Goal: Check status: Check status

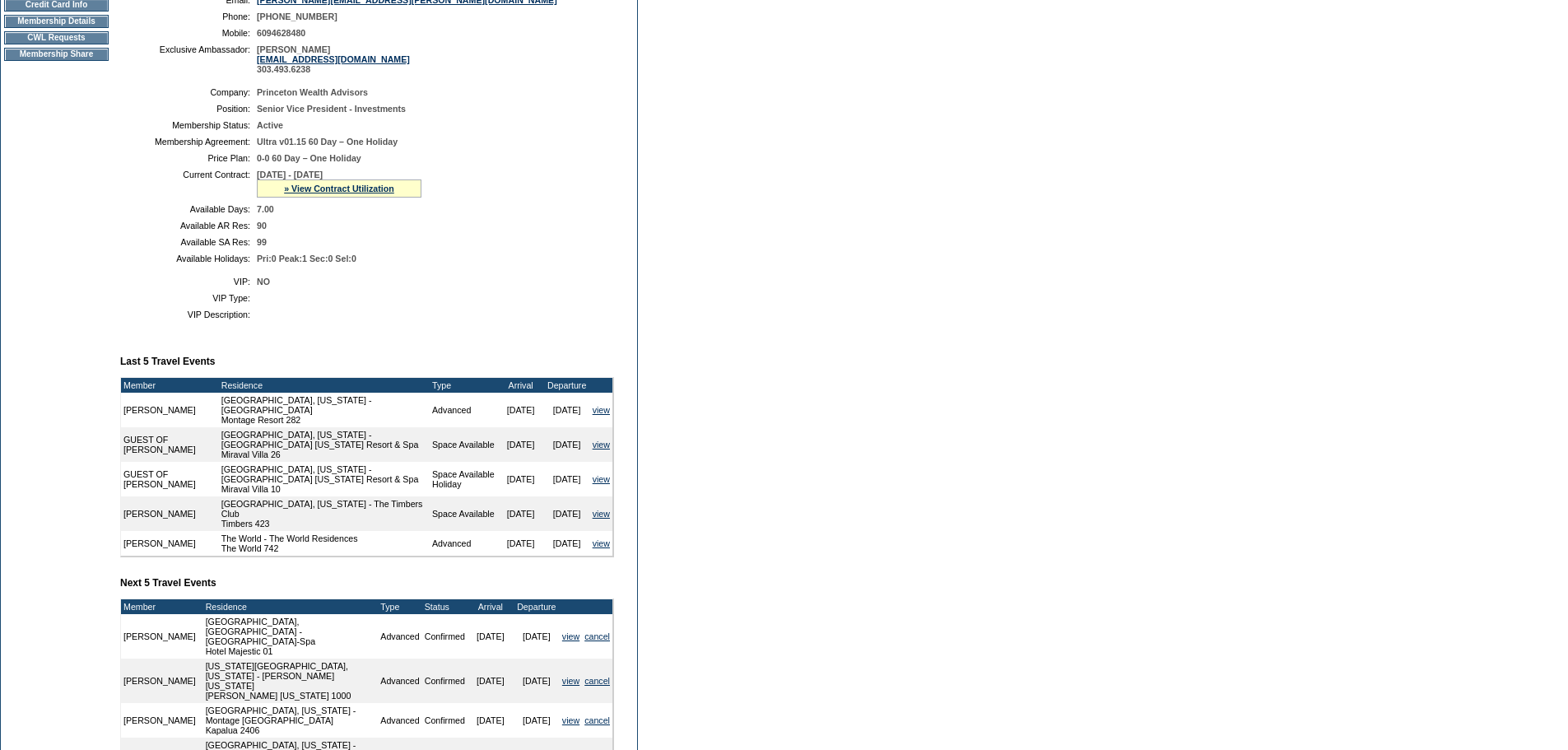
scroll to position [292, 0]
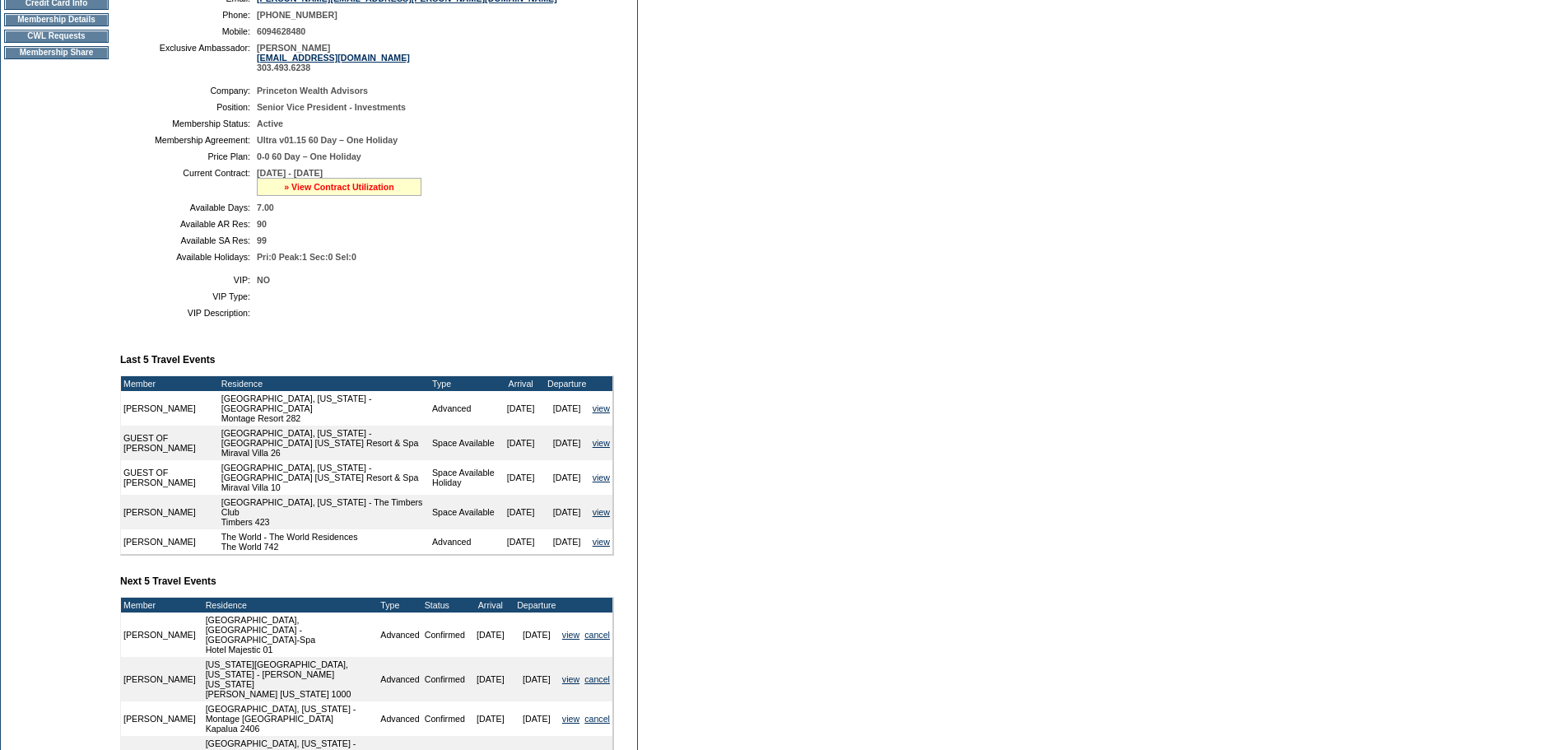
click at [350, 192] on link "» View Contract Utilization" at bounding box center [339, 186] width 110 height 10
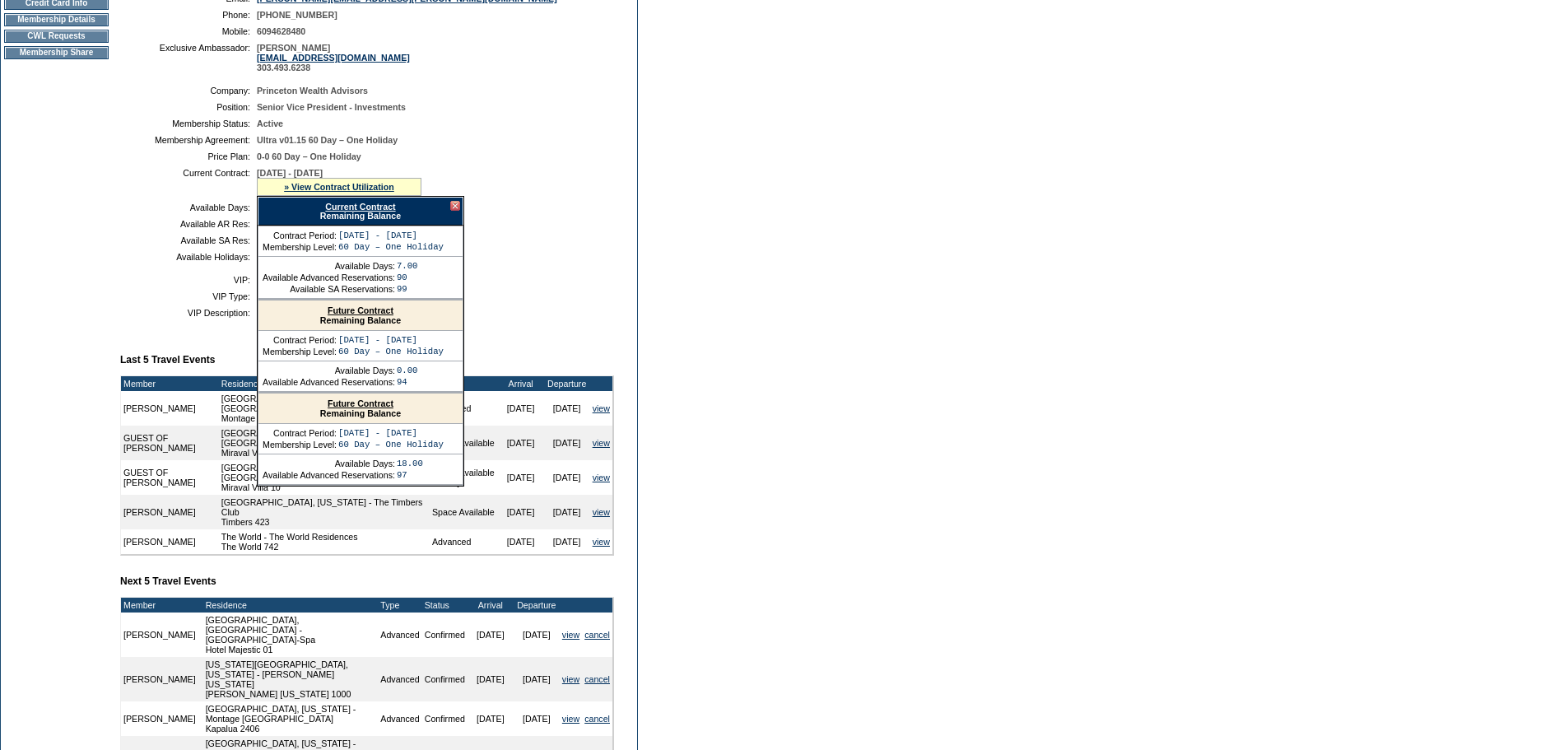
click at [358, 212] on link "Current Contract" at bounding box center [359, 206] width 70 height 10
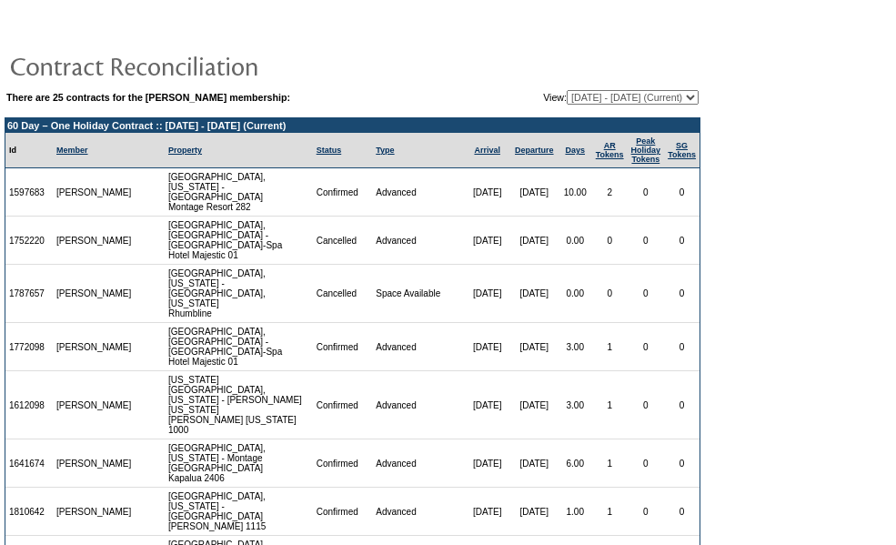
scroll to position [122, 0]
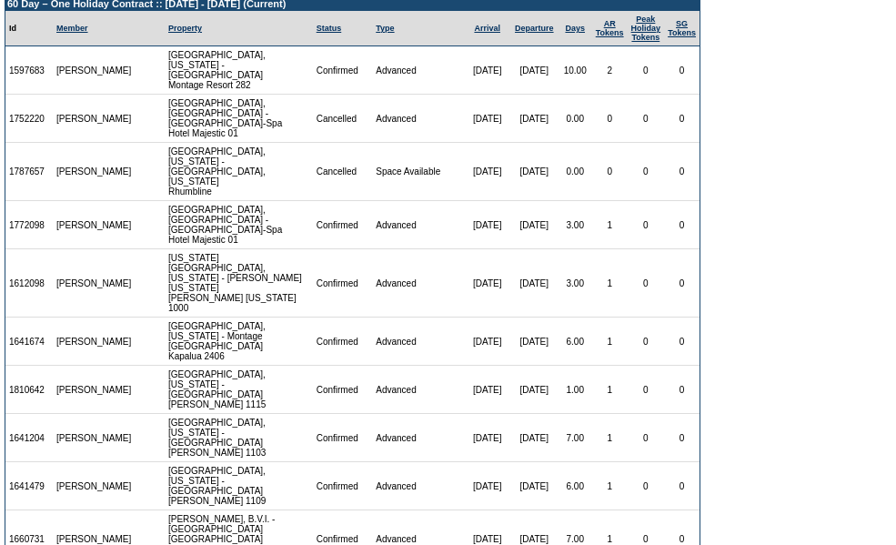
click at [841, 267] on form "There are 25 contracts for the [PERSON_NAME] membership: View: [DATE] - [DATE] …" at bounding box center [448, 258] width 896 height 760
